Goal: Check status: Check status

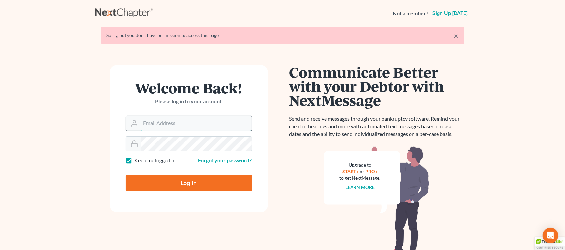
click at [170, 122] on input "Email Address" at bounding box center [196, 123] width 111 height 14
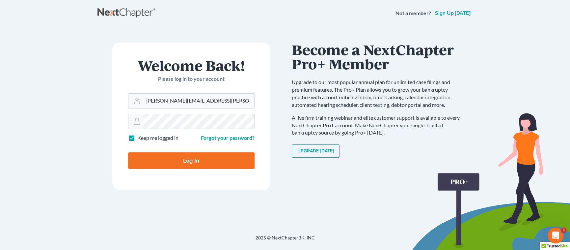
type input "[PERSON_NAME][EMAIL_ADDRESS][PERSON_NAME][DOMAIN_NAME]"
click at [191, 163] on input "Log In" at bounding box center [191, 160] width 126 height 16
type input "Thinking..."
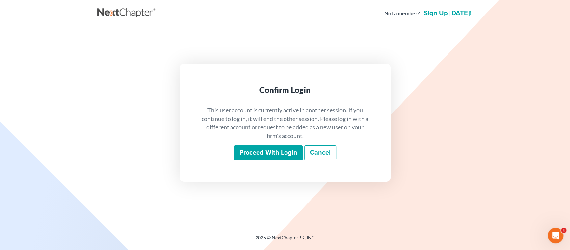
click at [250, 153] on input "Proceed with login" at bounding box center [268, 152] width 69 height 15
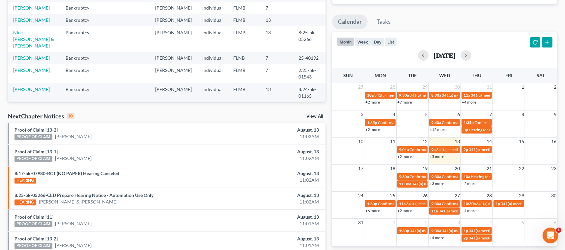
scroll to position [99, 0]
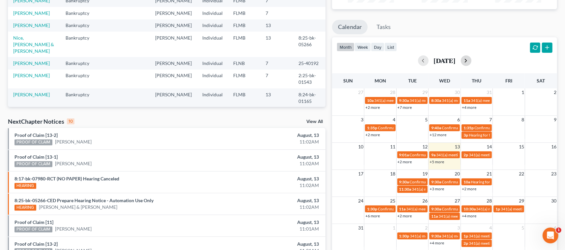
click at [471, 60] on button "button" at bounding box center [466, 60] width 11 height 11
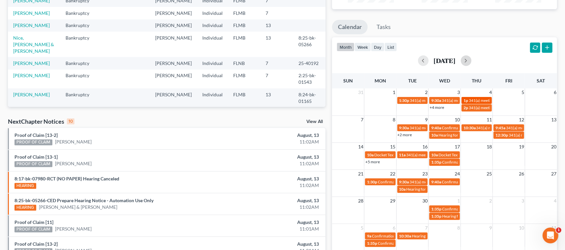
click at [477, 99] on span "341(a) meeting for [PERSON_NAME]" at bounding box center [501, 100] width 64 height 5
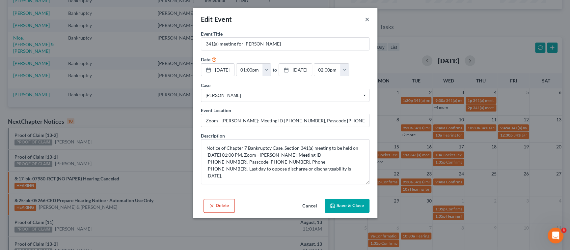
click at [368, 21] on button "×" at bounding box center [367, 19] width 5 height 8
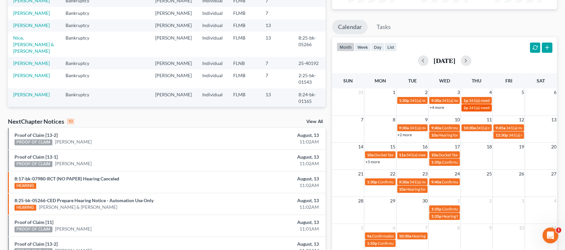
click at [481, 106] on span "341(a) meeting for [PERSON_NAME]" at bounding box center [501, 107] width 64 height 5
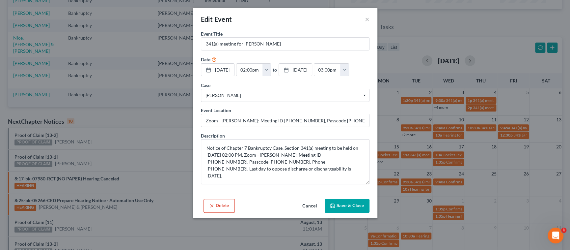
click at [363, 20] on div "Edit Event ×" at bounding box center [285, 19] width 184 height 22
click at [368, 19] on button "×" at bounding box center [367, 19] width 5 height 8
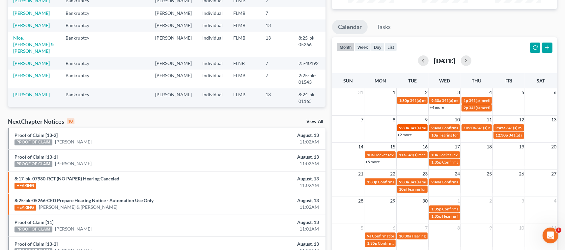
click at [419, 126] on span "341(a) meeting for [PERSON_NAME]" at bounding box center [442, 127] width 64 height 5
select select "Days"
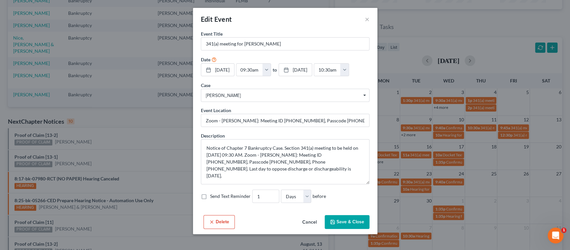
click at [305, 221] on button "Cancel" at bounding box center [309, 221] width 25 height 13
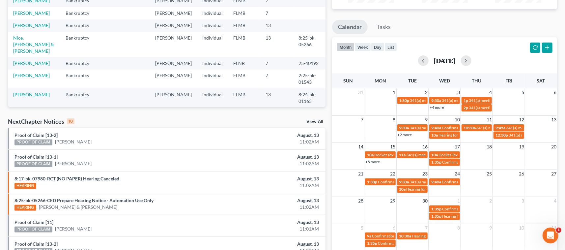
click at [405, 134] on link "+2 more" at bounding box center [405, 134] width 14 height 5
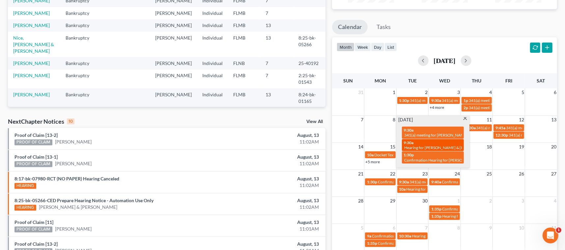
click at [424, 143] on div "9:30a Hearing for [PERSON_NAME] & [PERSON_NAME]" at bounding box center [433, 145] width 58 height 10
select select "Days"
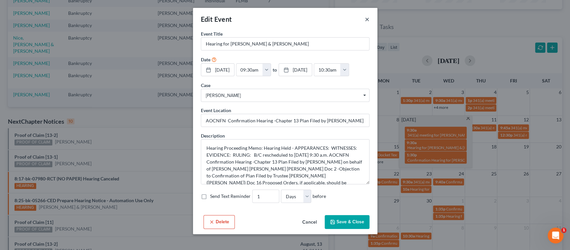
click at [367, 20] on button "×" at bounding box center [367, 19] width 5 height 8
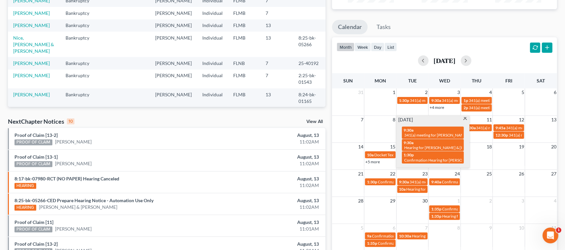
click at [467, 118] on span at bounding box center [465, 119] width 5 height 4
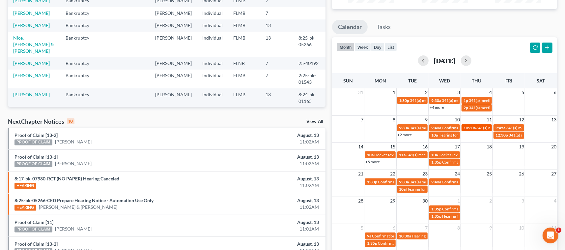
click at [474, 126] on span "10:30a" at bounding box center [469, 127] width 12 height 5
select select "Days"
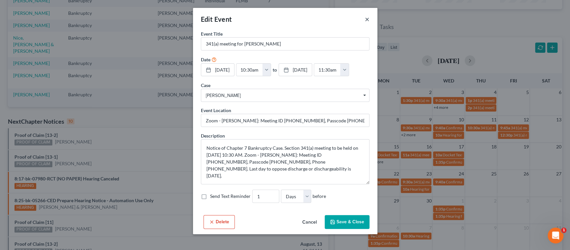
click at [365, 20] on button "×" at bounding box center [367, 19] width 5 height 8
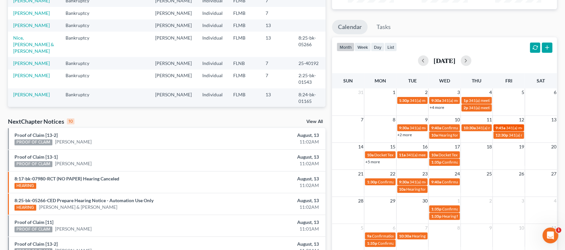
click at [504, 126] on span "9:45a" at bounding box center [500, 127] width 10 height 5
select select "Days"
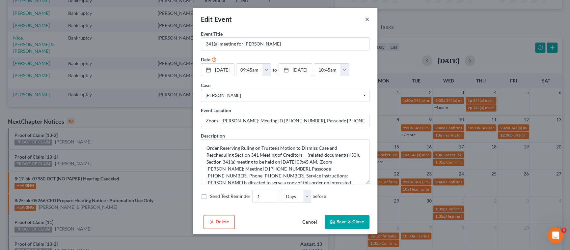
click at [365, 18] on button "×" at bounding box center [367, 19] width 5 height 8
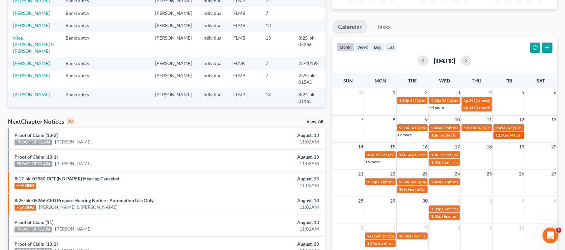
click at [509, 135] on span "341(a) meeting for [PERSON_NAME]" at bounding box center [541, 134] width 64 height 5
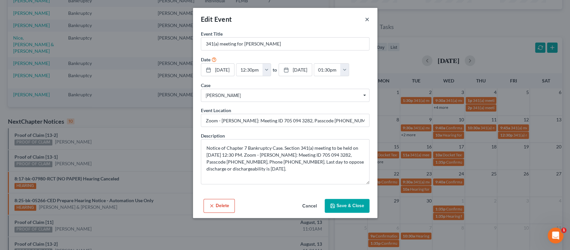
click at [367, 21] on button "×" at bounding box center [367, 19] width 5 height 8
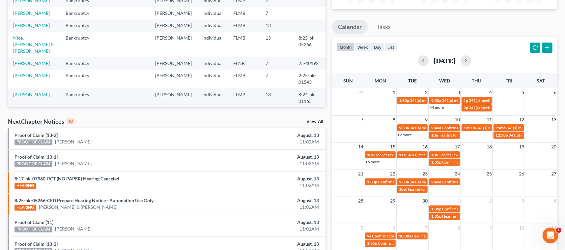
click at [439, 107] on link "+4 more" at bounding box center [437, 107] width 14 height 5
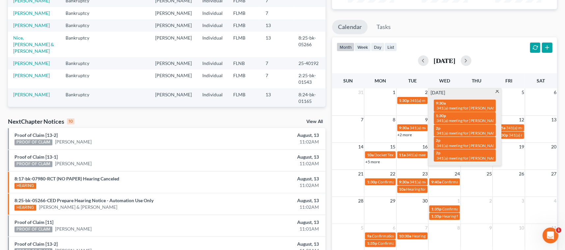
drag, startPoint x: 495, startPoint y: 91, endPoint x: 495, endPoint y: 101, distance: 10.5
click at [495, 92] on span at bounding box center [497, 92] width 5 height 4
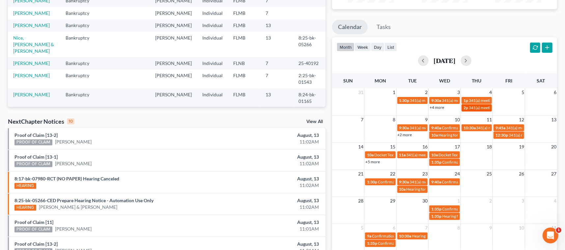
click at [480, 107] on span "341(a) meeting for [PERSON_NAME]" at bounding box center [501, 107] width 64 height 5
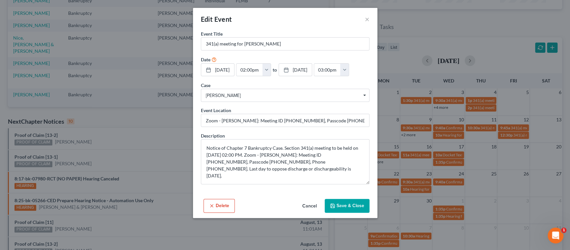
click at [364, 19] on div "Edit Event ×" at bounding box center [285, 19] width 184 height 22
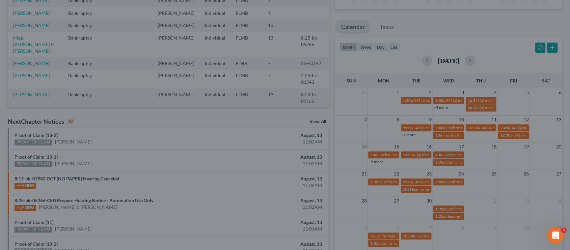
click at [420, 101] on div "Edit Event × Event Title * 341(a) meeting for [PERSON_NAME] Date [DATE] close D…" at bounding box center [285, 125] width 570 height 250
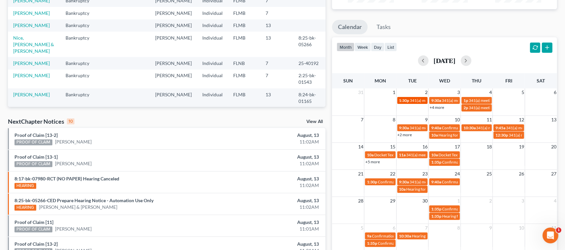
click at [420, 101] on span "341(a) meeting for [PERSON_NAME]" at bounding box center [442, 100] width 64 height 5
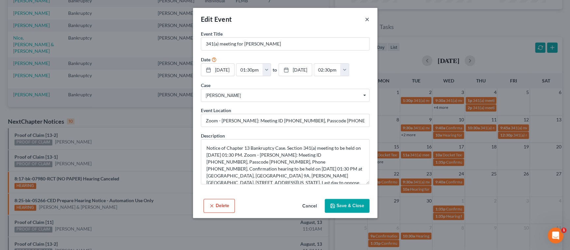
click at [366, 19] on button "×" at bounding box center [367, 19] width 5 height 8
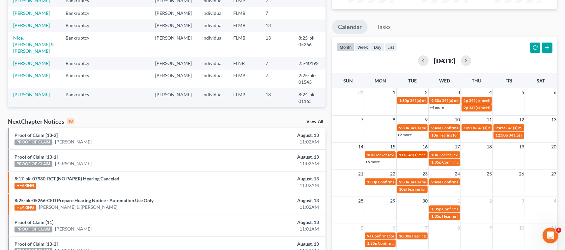
click at [417, 155] on span "341(a) meeting for [PERSON_NAME]" at bounding box center [438, 154] width 64 height 5
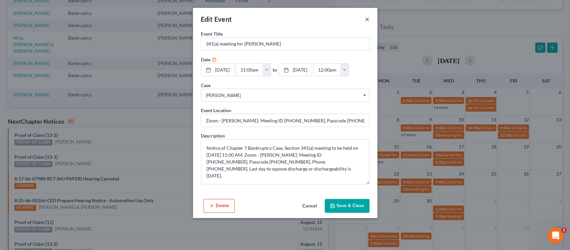
click at [368, 20] on button "×" at bounding box center [367, 19] width 5 height 8
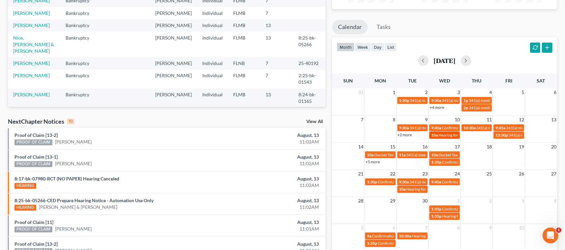
click at [440, 135] on span "Hearing for [PERSON_NAME]" at bounding box center [463, 134] width 51 height 5
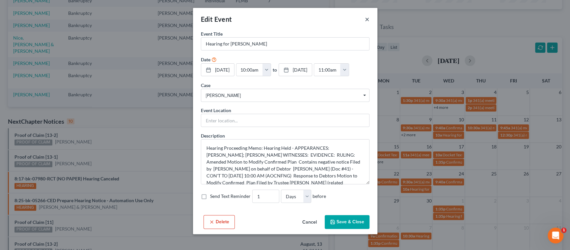
click at [366, 20] on button "×" at bounding box center [367, 19] width 5 height 8
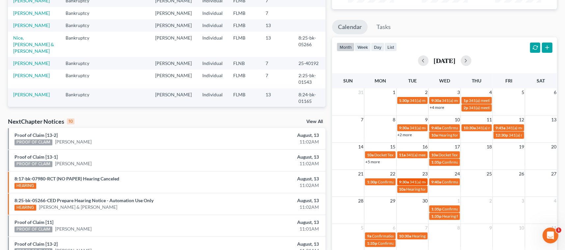
click at [411, 181] on span "341(a) meeting for [PERSON_NAME]" at bounding box center [442, 181] width 64 height 5
select select "Days"
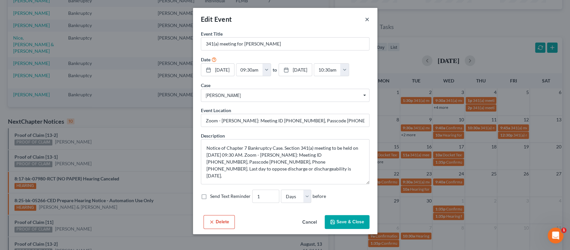
click at [369, 22] on button "×" at bounding box center [367, 19] width 5 height 8
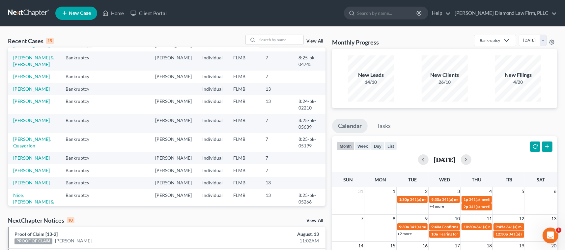
scroll to position [0, 0]
